Goal: Information Seeking & Learning: Learn about a topic

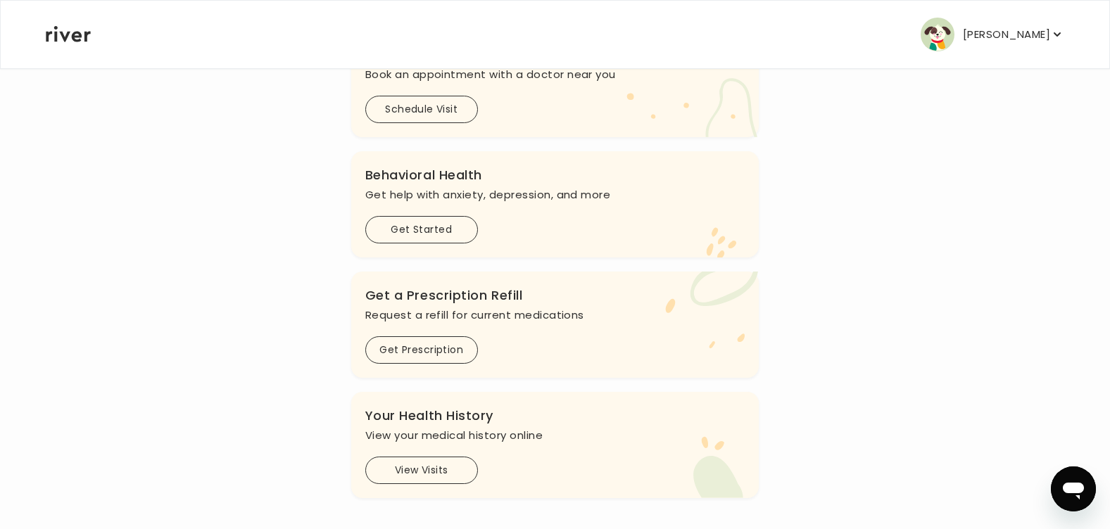
scroll to position [401, 0]
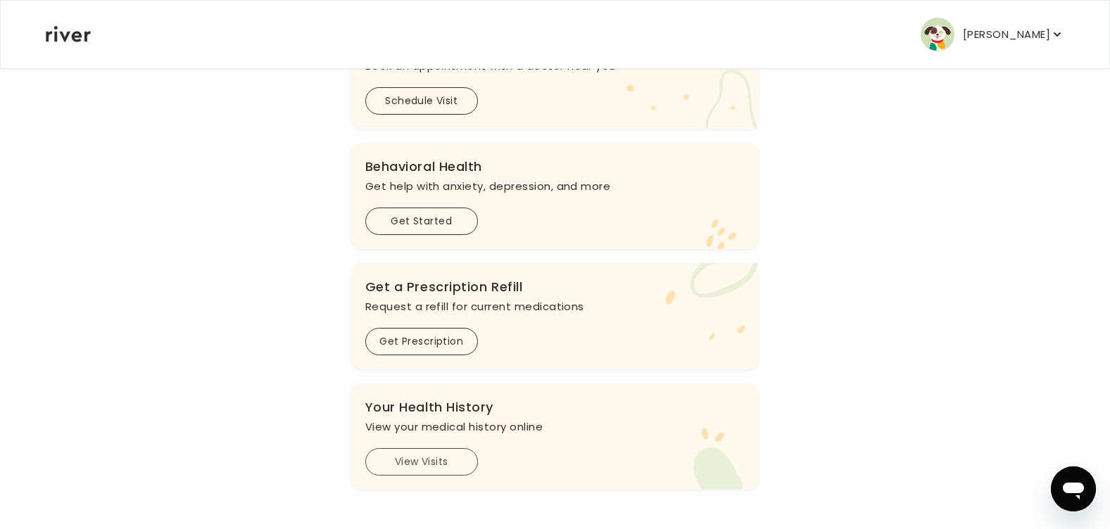
click at [400, 464] on button "View Visits" at bounding box center [421, 461] width 113 height 27
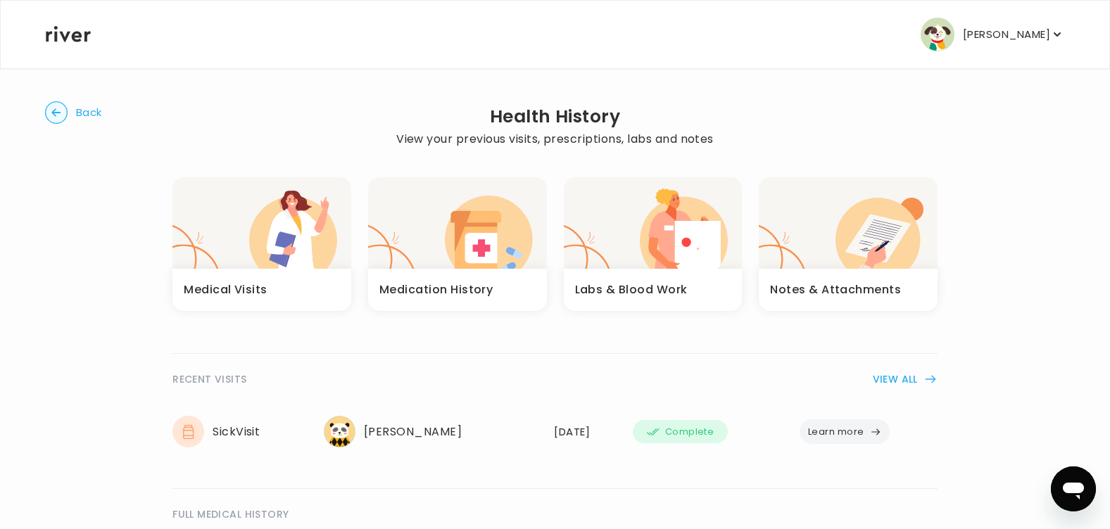
click at [247, 286] on h3 "Medical Visits" at bounding box center [226, 290] width 84 height 20
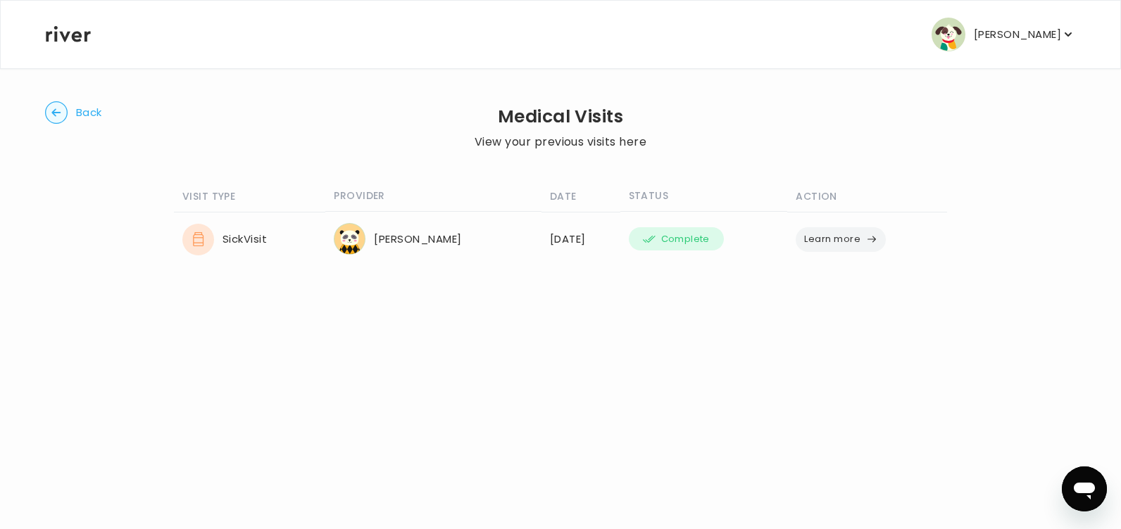
click at [1010, 31] on p "[PERSON_NAME]" at bounding box center [1017, 35] width 87 height 20
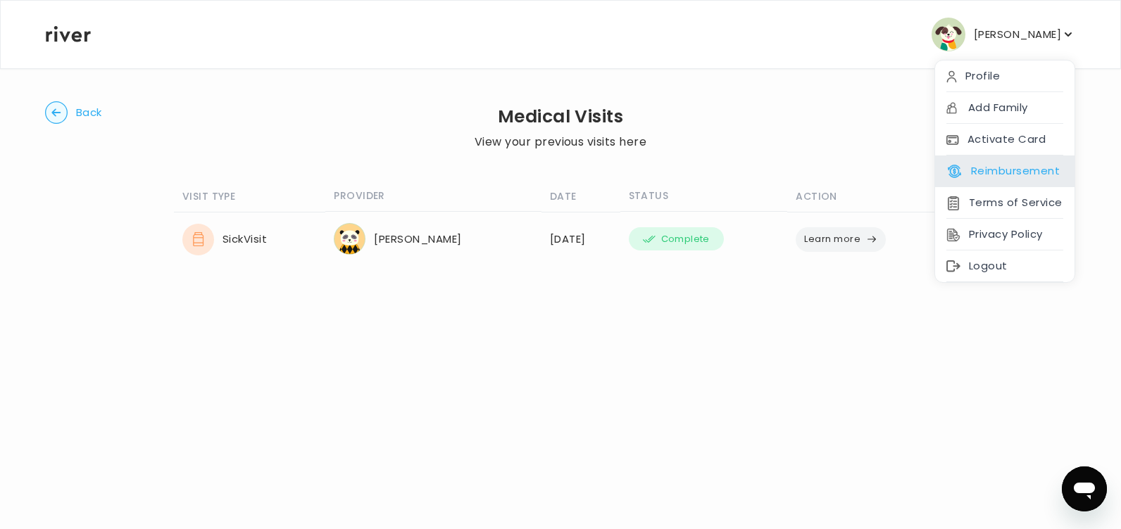
click at [978, 171] on button "Reimbursement" at bounding box center [1002, 171] width 113 height 20
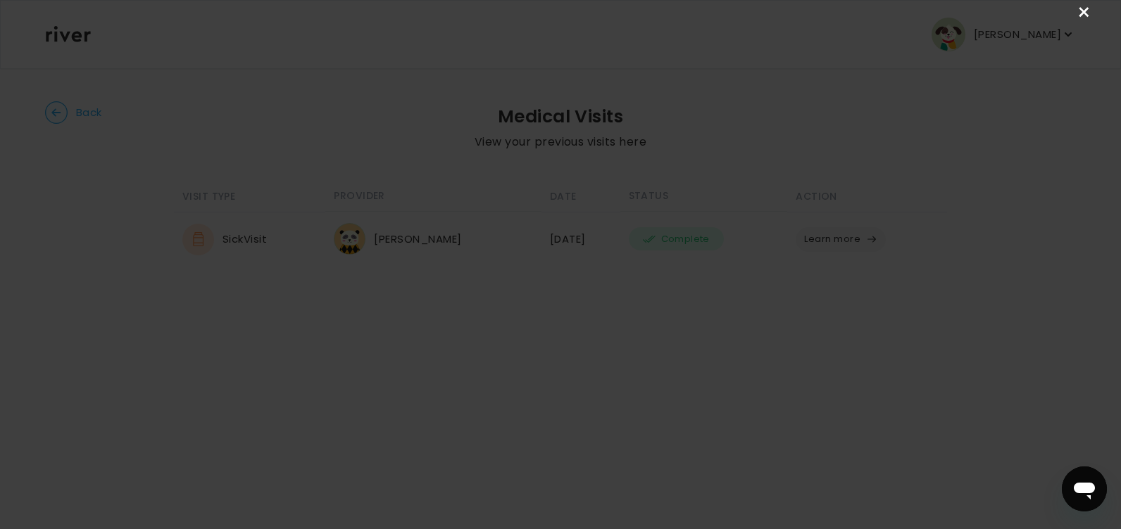
click at [1084, 7] on link "×" at bounding box center [1084, 12] width 17 height 17
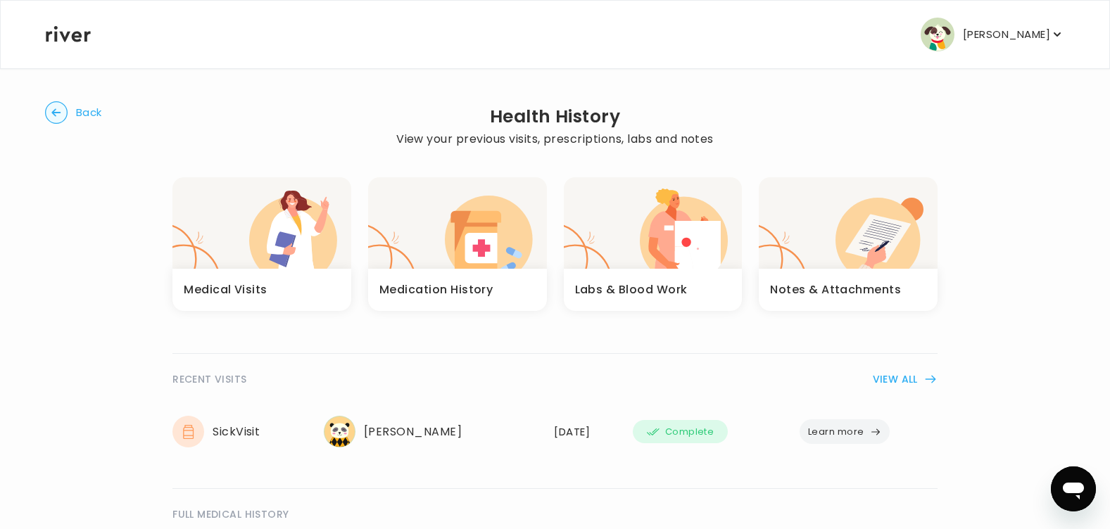
click at [610, 286] on h3 "Labs & Blood Work" at bounding box center [631, 290] width 113 height 20
click at [828, 287] on h3 "Notes & Attachments" at bounding box center [835, 290] width 131 height 20
click at [58, 107] on circle "button" at bounding box center [57, 113] width 22 height 22
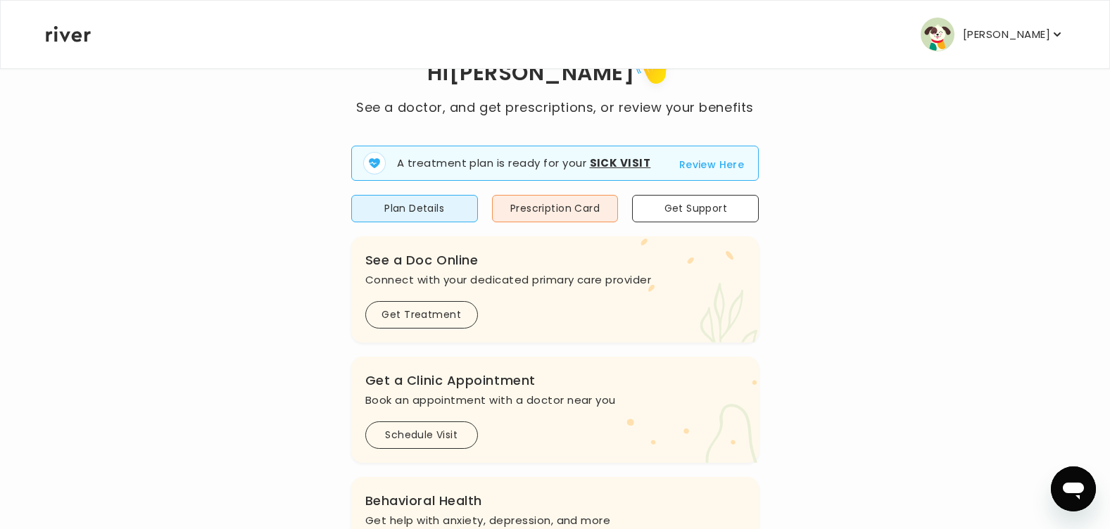
scroll to position [49, 0]
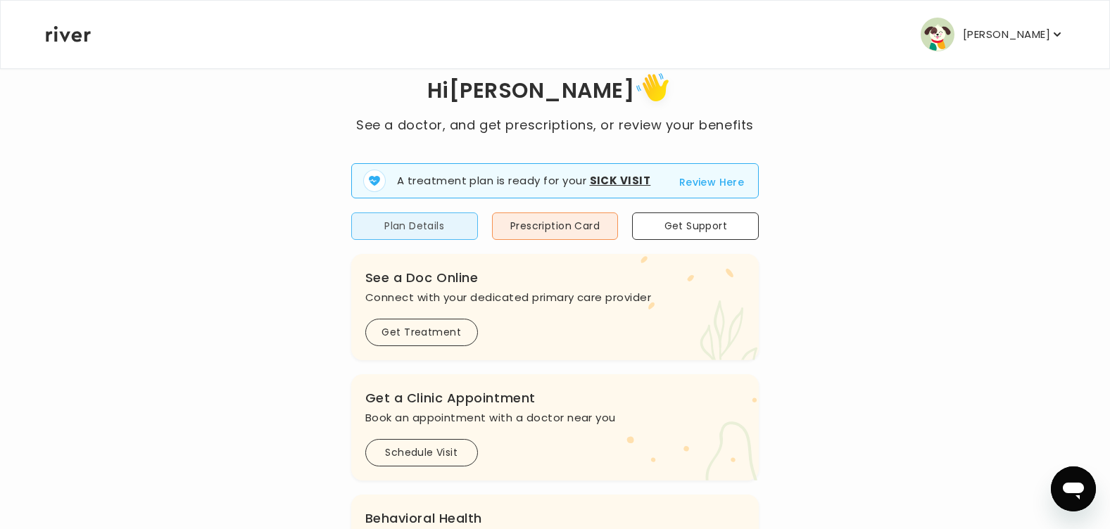
click at [403, 225] on button "Plan Details" at bounding box center [414, 226] width 127 height 27
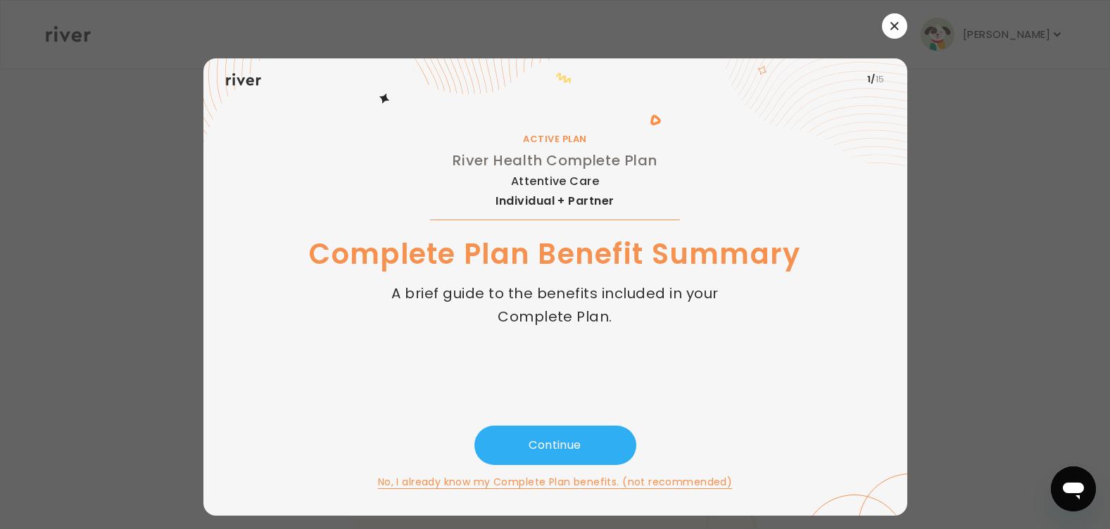
scroll to position [0, 0]
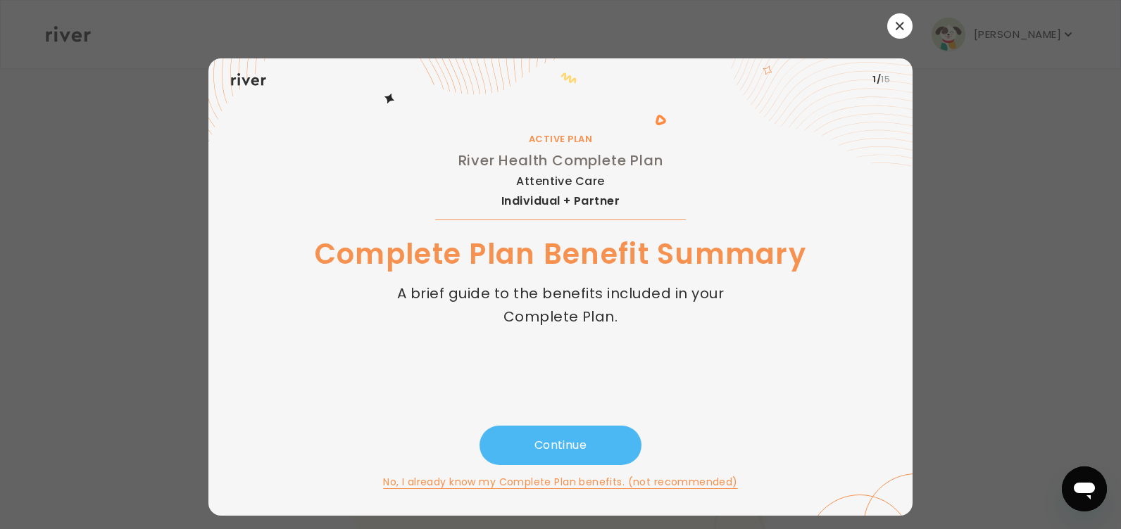
click at [584, 442] on button "Continue" at bounding box center [560, 445] width 162 height 39
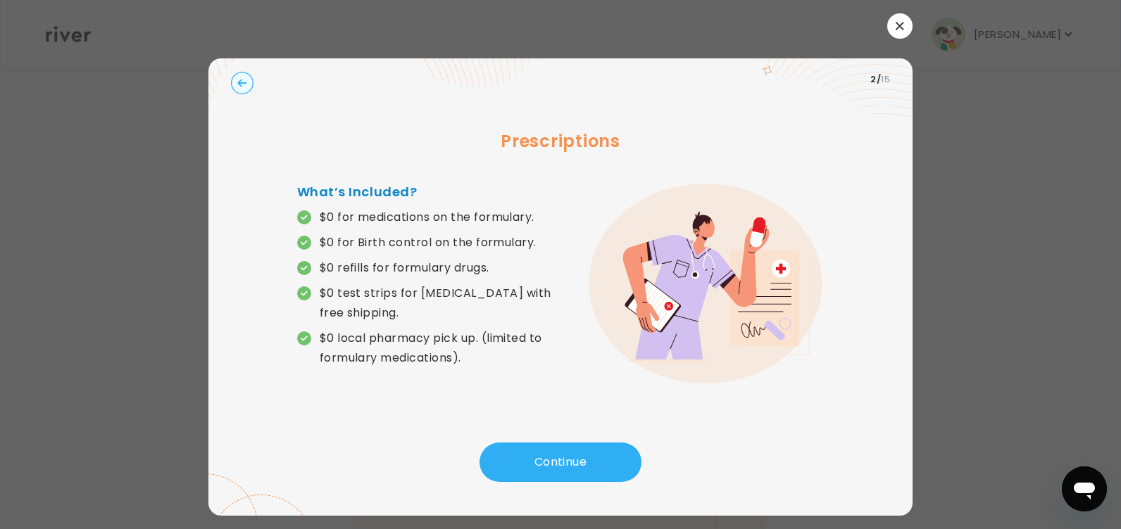
click at [584, 441] on div "Prescriptions What’s Included? $0 for medications on the formulary. $0 for Birt…" at bounding box center [560, 272] width 659 height 342
click at [562, 454] on button "Continue" at bounding box center [560, 462] width 162 height 39
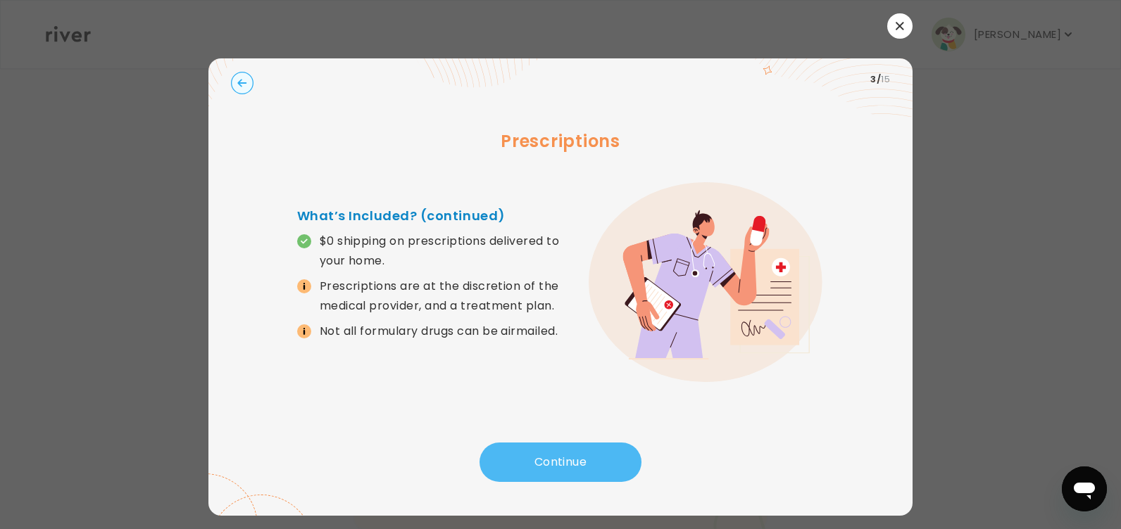
click at [562, 454] on button "Continue" at bounding box center [560, 462] width 162 height 39
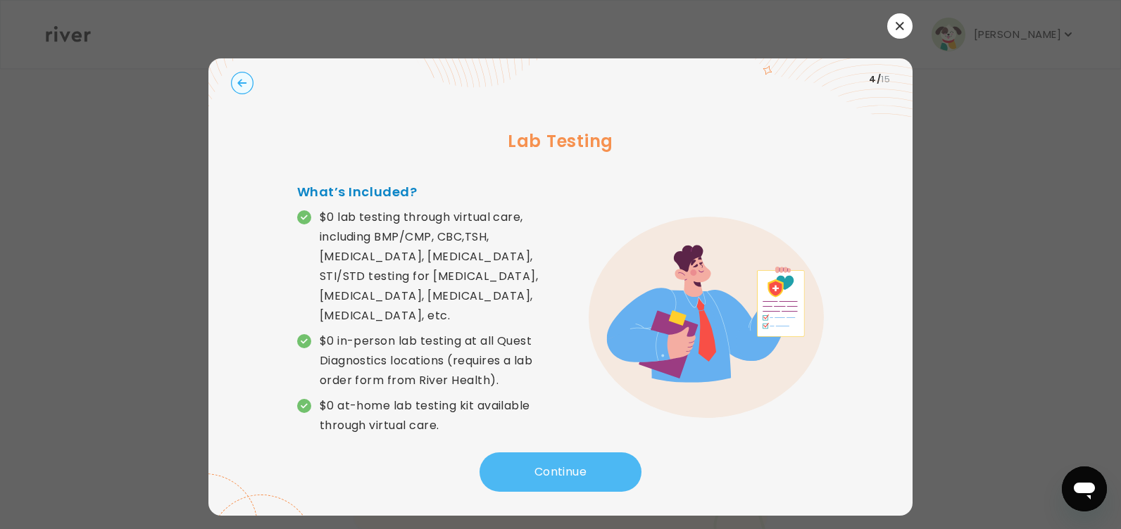
click at [562, 454] on button "Continue" at bounding box center [560, 472] width 162 height 39
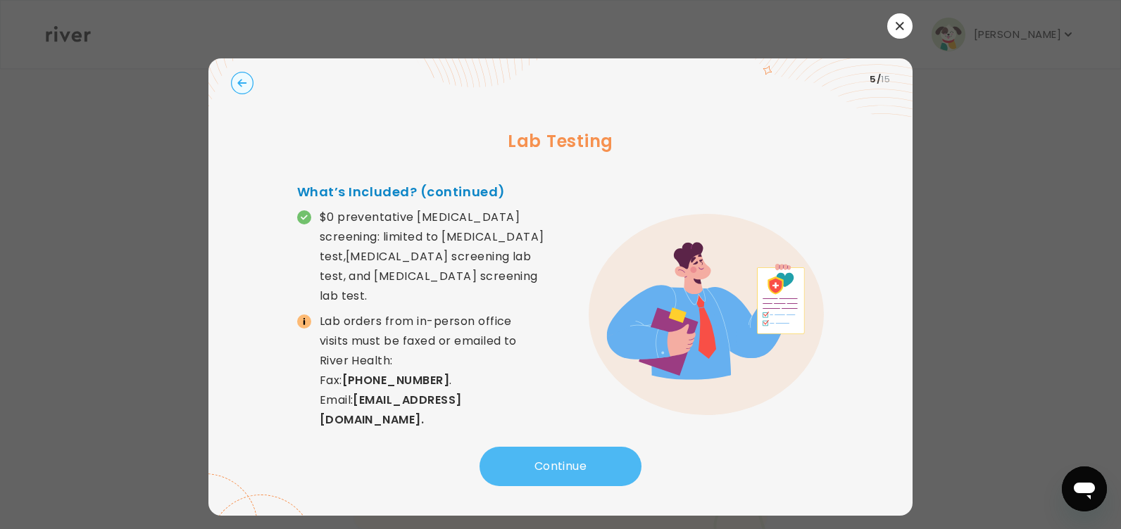
click at [562, 454] on button "Continue" at bounding box center [560, 466] width 162 height 39
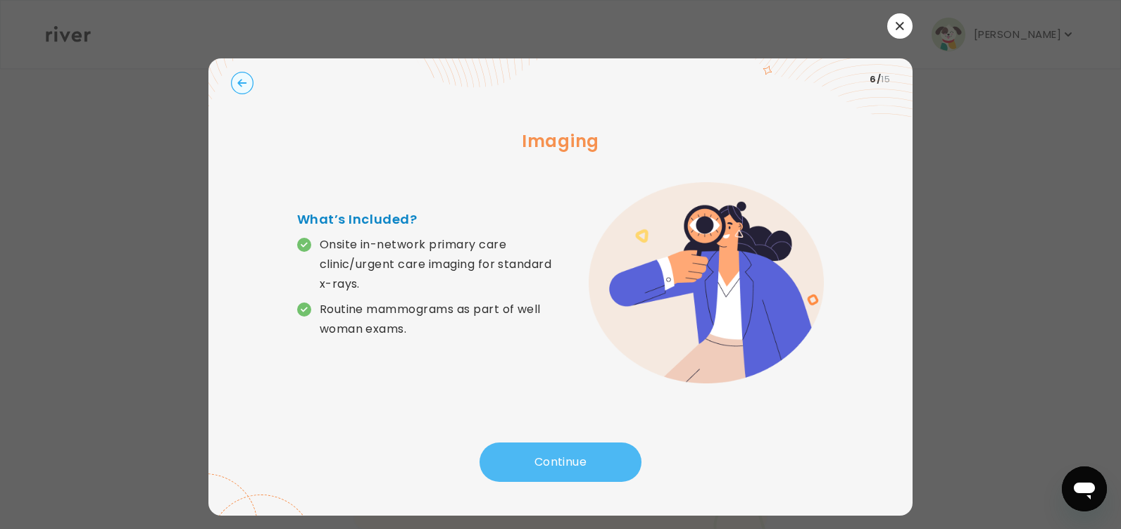
click at [562, 454] on button "Continue" at bounding box center [560, 462] width 162 height 39
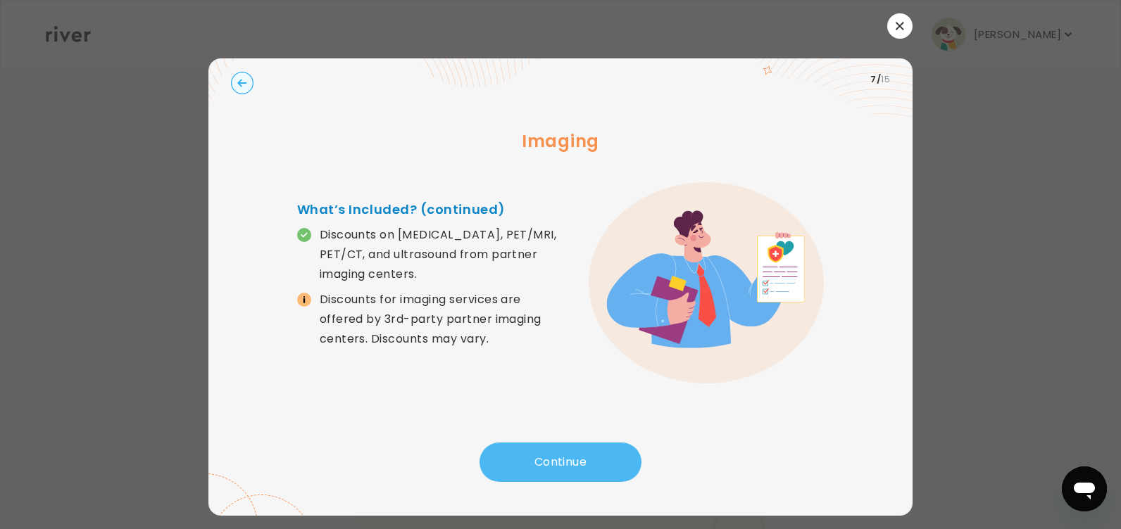
click at [562, 454] on button "Continue" at bounding box center [560, 462] width 162 height 39
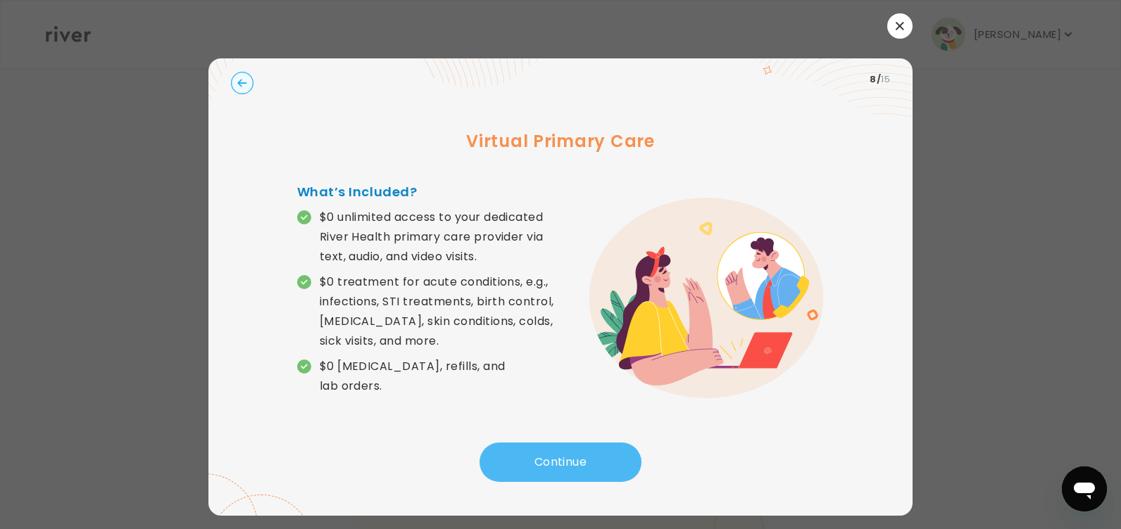
click at [562, 454] on button "Continue" at bounding box center [560, 462] width 162 height 39
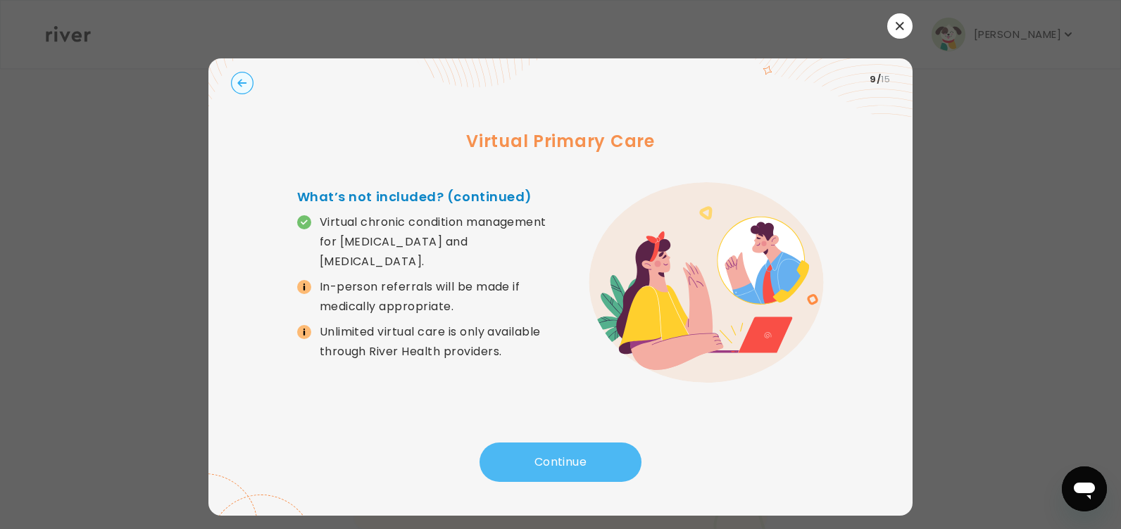
click at [562, 454] on button "Continue" at bounding box center [560, 462] width 162 height 39
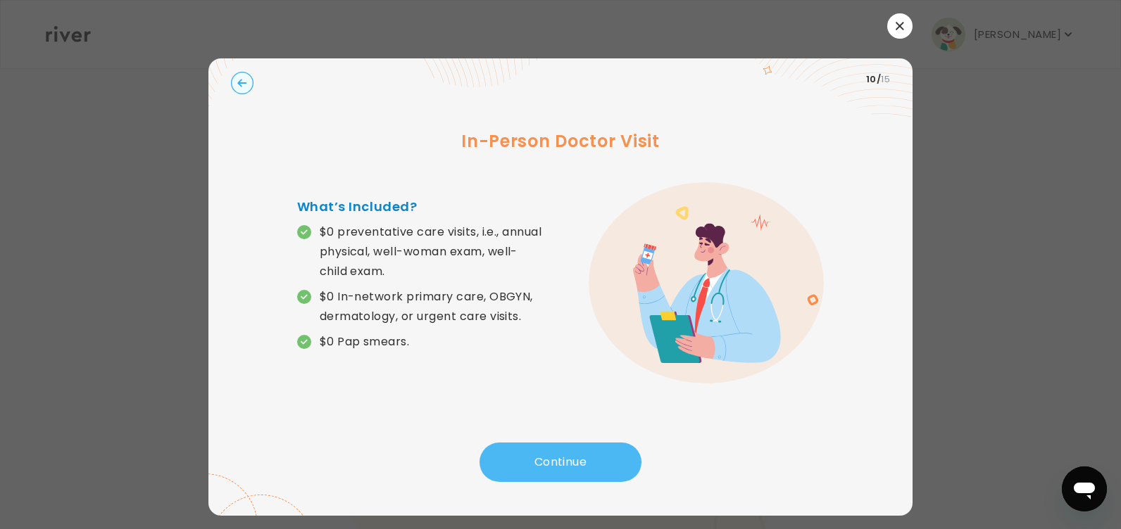
click at [562, 454] on button "Continue" at bounding box center [560, 462] width 162 height 39
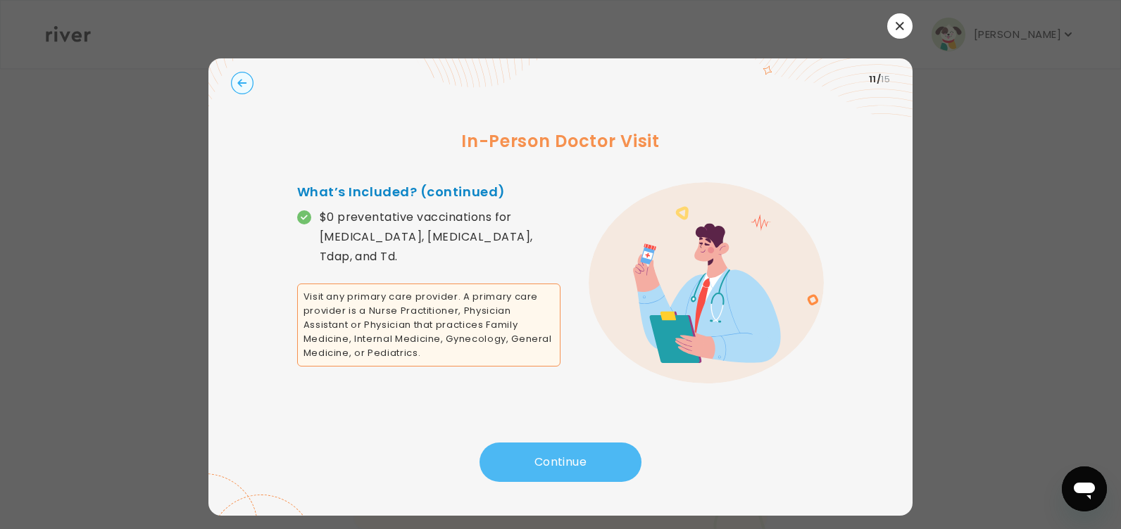
click at [562, 454] on button "Continue" at bounding box center [560, 462] width 162 height 39
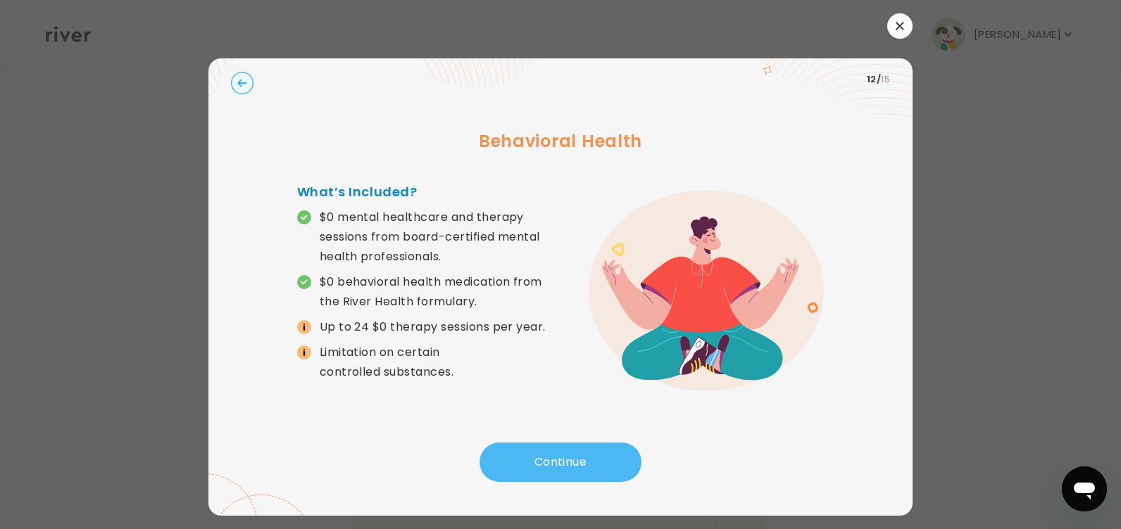
click at [562, 454] on button "Continue" at bounding box center [560, 462] width 162 height 39
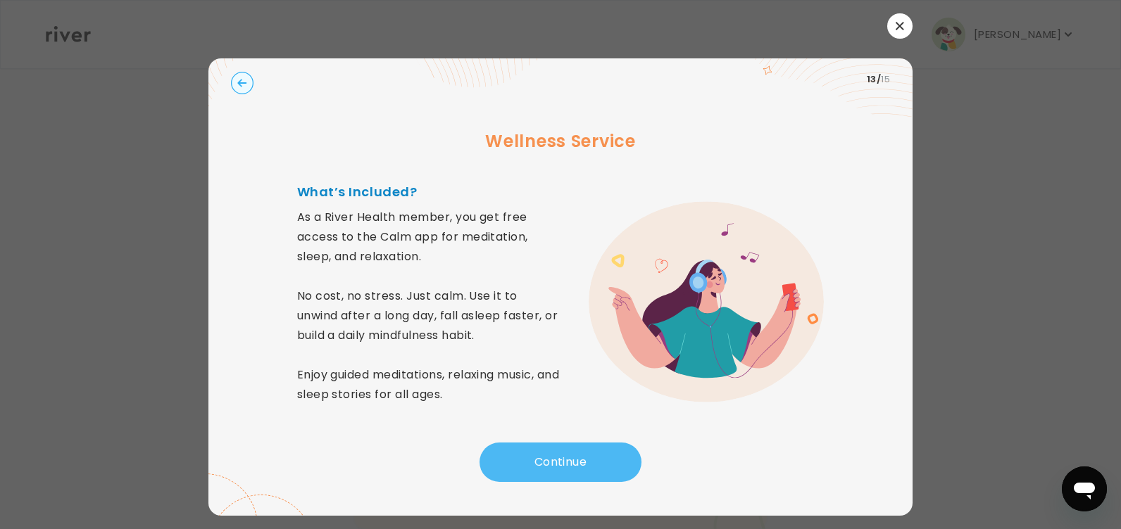
click at [562, 454] on button "Continue" at bounding box center [560, 462] width 162 height 39
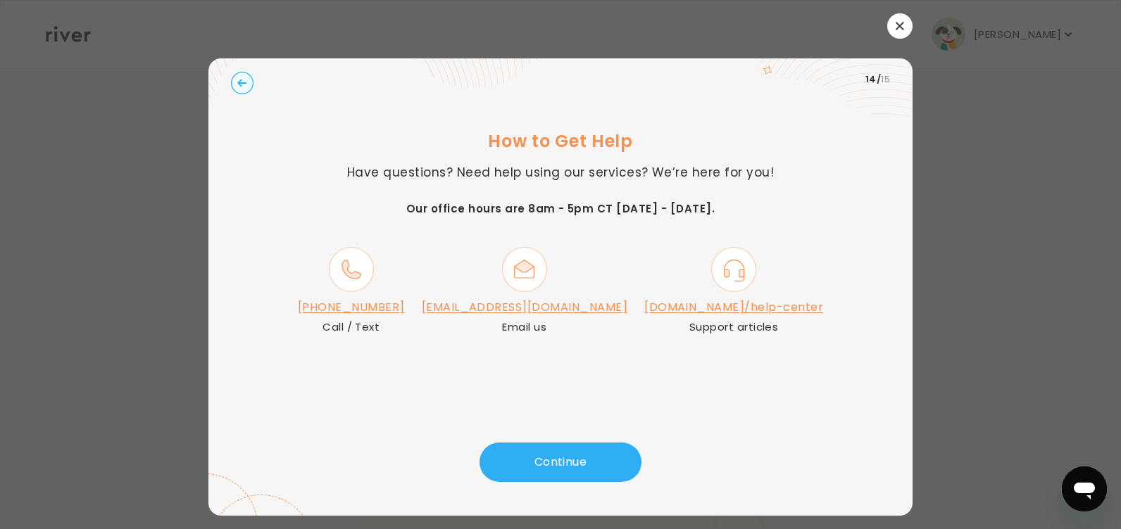
click at [898, 22] on icon "button" at bounding box center [899, 26] width 8 height 8
